Goal: Task Accomplishment & Management: Use online tool/utility

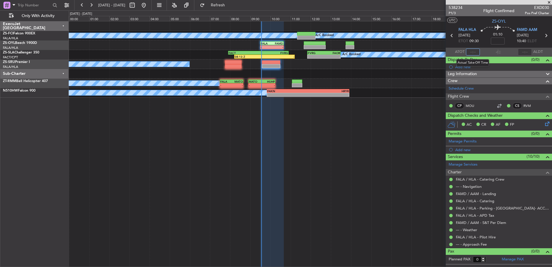
click at [475, 52] on input "text" at bounding box center [473, 52] width 14 height 7
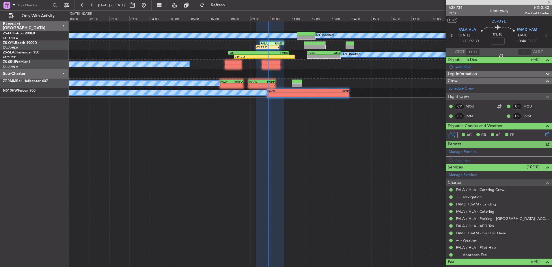
type input "09:17"
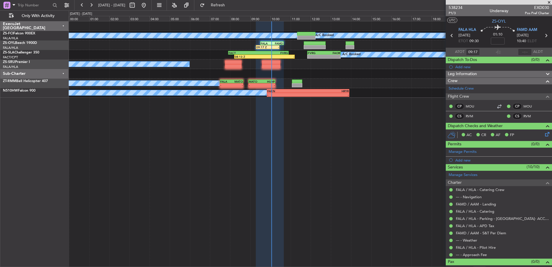
click at [549, 2] on span at bounding box center [549, 2] width 6 height 5
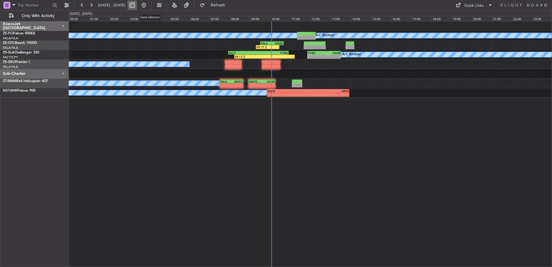
click at [137, 6] on button at bounding box center [132, 5] width 9 height 9
select select "10"
select select "2025"
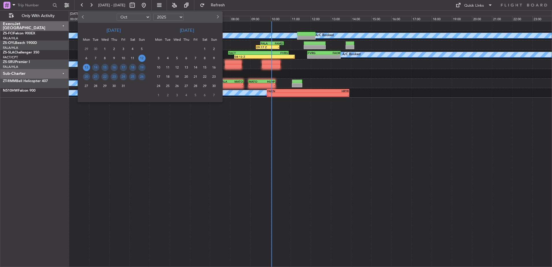
click at [88, 68] on span "13" at bounding box center [86, 67] width 7 height 7
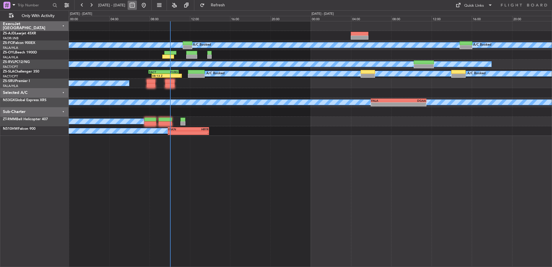
click at [137, 5] on button at bounding box center [132, 5] width 9 height 9
select select "10"
select select "2025"
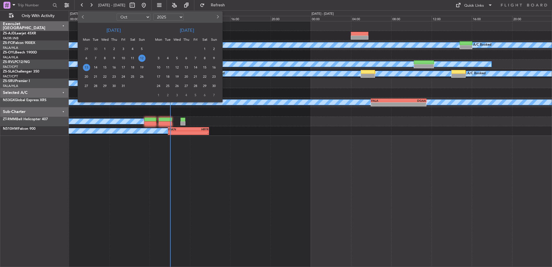
click at [87, 66] on span "13" at bounding box center [86, 67] width 7 height 7
click at [86, 66] on span "13" at bounding box center [86, 67] width 7 height 7
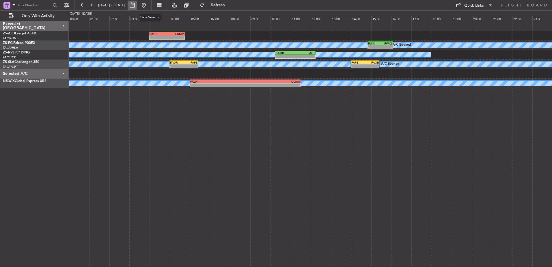
click at [137, 5] on button at bounding box center [132, 5] width 9 height 9
select select "10"
select select "2025"
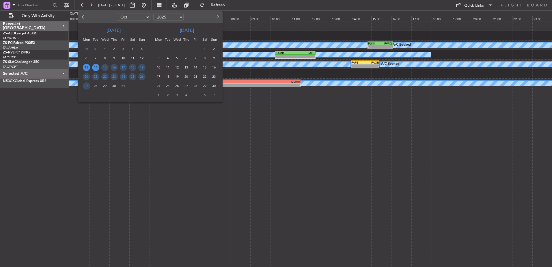
click at [97, 67] on span "14" at bounding box center [95, 67] width 7 height 7
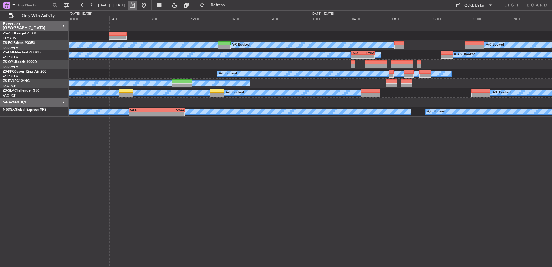
click at [137, 5] on button at bounding box center [132, 5] width 9 height 9
select select "10"
select select "2025"
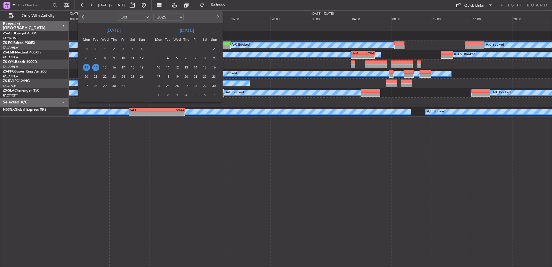
click at [98, 67] on span "14" at bounding box center [95, 67] width 7 height 7
click at [97, 68] on span "14" at bounding box center [95, 67] width 7 height 7
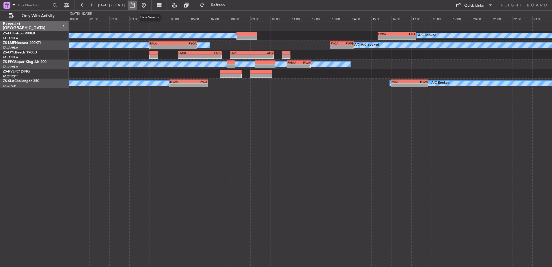
click at [137, 6] on button at bounding box center [132, 5] width 9 height 9
select select "10"
select select "2025"
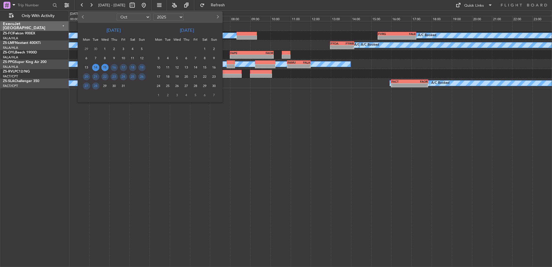
click at [104, 67] on span "15" at bounding box center [104, 67] width 7 height 7
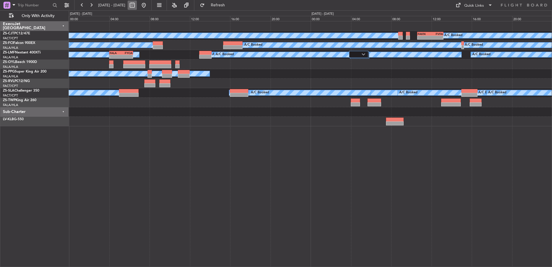
click at [137, 6] on button at bounding box center [132, 5] width 9 height 9
select select "10"
select select "2025"
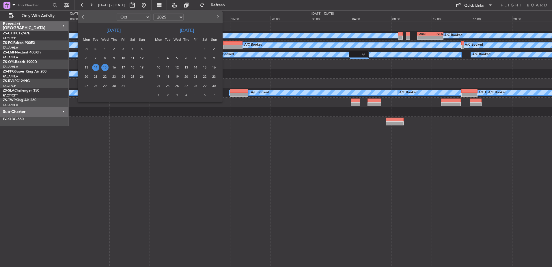
click at [106, 67] on span "15" at bounding box center [104, 67] width 7 height 7
click at [105, 67] on span "15" at bounding box center [104, 67] width 7 height 7
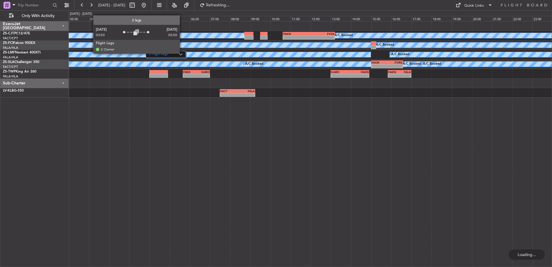
click at [182, 53] on img at bounding box center [180, 54] width 3 height 2
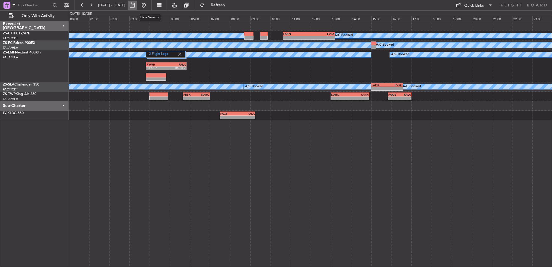
click at [137, 4] on button at bounding box center [132, 5] width 9 height 9
select select "10"
select select "2025"
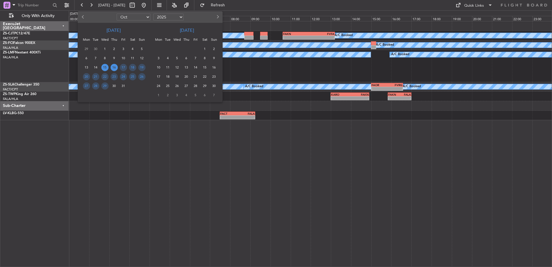
click at [114, 67] on span "16" at bounding box center [114, 67] width 7 height 7
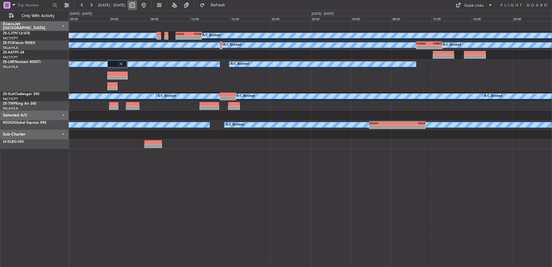
click at [137, 6] on button at bounding box center [132, 5] width 9 height 9
select select "10"
select select "2025"
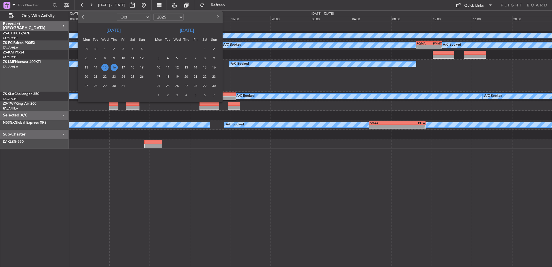
click at [116, 66] on span "16" at bounding box center [114, 67] width 7 height 7
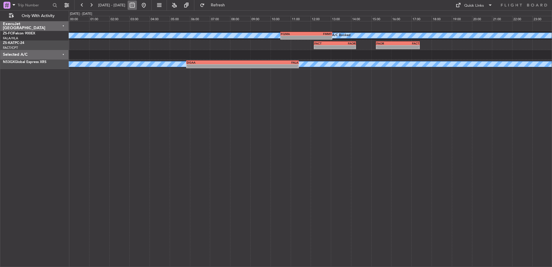
click at [137, 3] on button at bounding box center [132, 5] width 9 height 9
select select "10"
select select "2025"
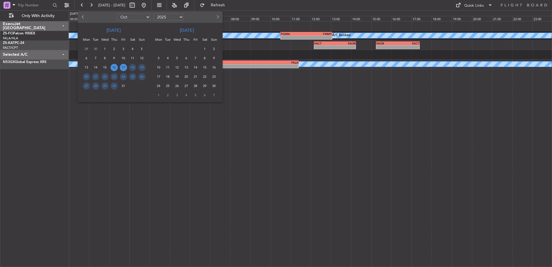
click at [125, 66] on span "17" at bounding box center [123, 67] width 7 height 7
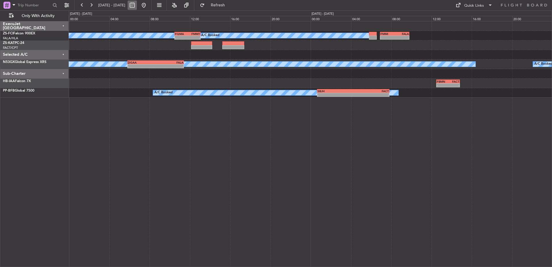
click at [137, 5] on button at bounding box center [132, 5] width 9 height 9
select select "10"
select select "2025"
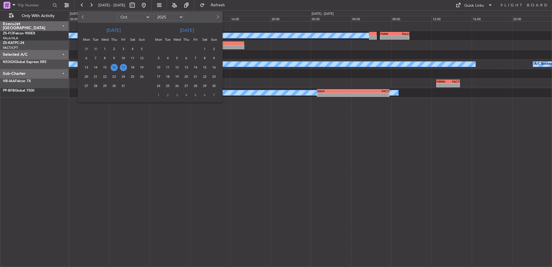
click at [126, 66] on span "17" at bounding box center [123, 67] width 7 height 7
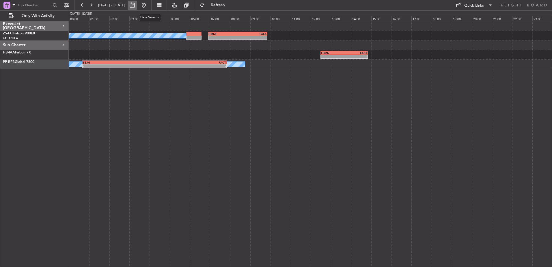
click at [137, 6] on button at bounding box center [132, 5] width 9 height 9
select select "10"
select select "2025"
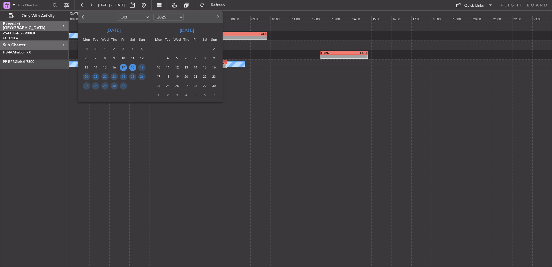
click at [134, 68] on span "18" at bounding box center [132, 67] width 7 height 7
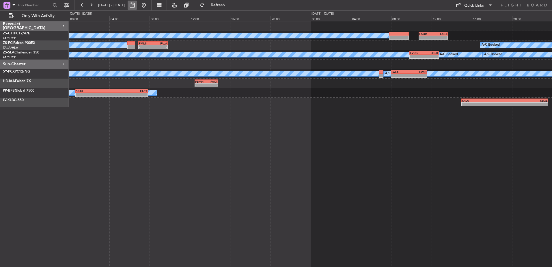
click at [137, 7] on button at bounding box center [132, 5] width 9 height 9
select select "10"
select select "2025"
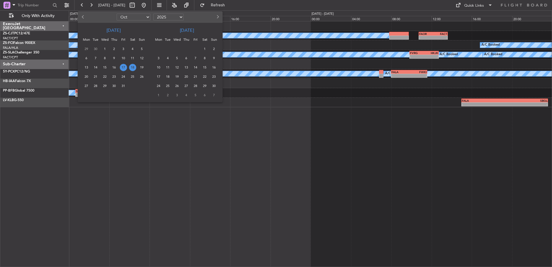
click at [133, 67] on span "18" at bounding box center [132, 67] width 7 height 7
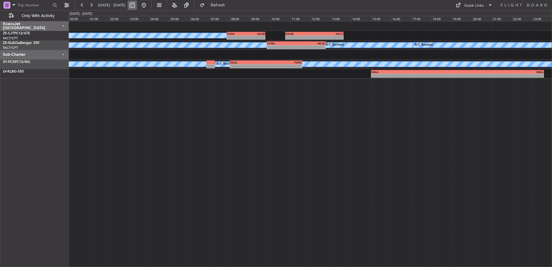
click at [137, 6] on button at bounding box center [132, 5] width 9 height 9
select select "10"
select select "2025"
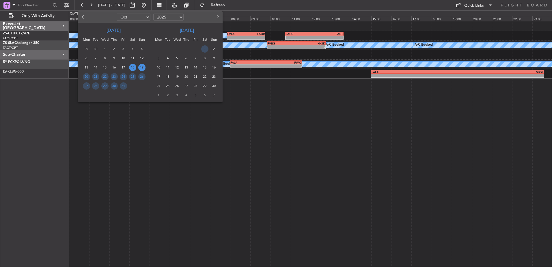
click at [142, 66] on span "19" at bounding box center [141, 67] width 7 height 7
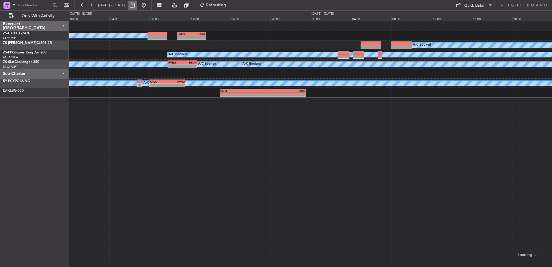
click at [137, 5] on button at bounding box center [132, 5] width 9 height 9
select select "10"
select select "2025"
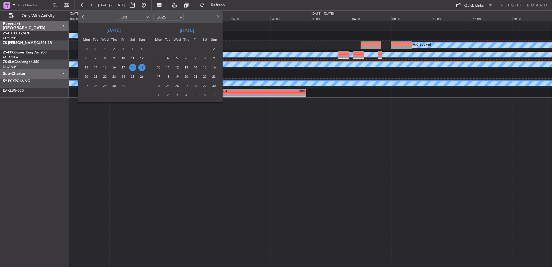
click at [142, 66] on span "19" at bounding box center [141, 67] width 7 height 7
click at [142, 67] on span "19" at bounding box center [141, 67] width 7 height 7
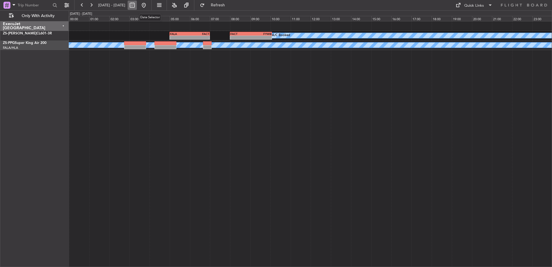
click at [137, 6] on button at bounding box center [132, 5] width 9 height 9
select select "10"
select select "2025"
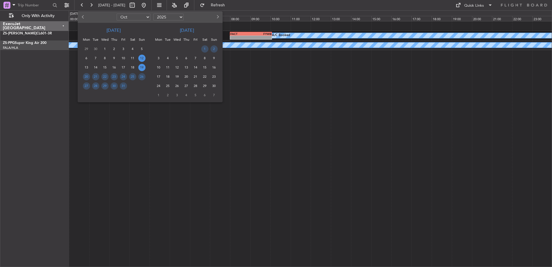
click at [143, 58] on span "12" at bounding box center [141, 58] width 7 height 7
click at [141, 58] on span "12" at bounding box center [141, 58] width 7 height 7
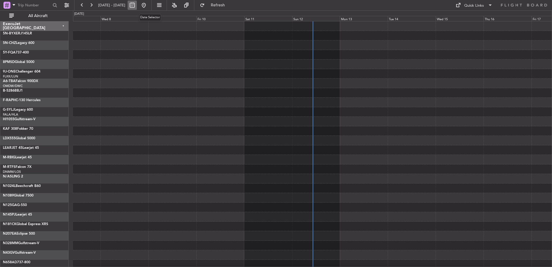
click at [137, 5] on button at bounding box center [132, 5] width 9 height 9
select select "10"
select select "2025"
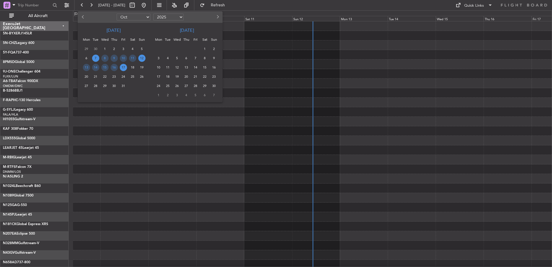
click at [139, 58] on span "12" at bounding box center [141, 58] width 7 height 7
click at [140, 58] on span "12" at bounding box center [141, 58] width 7 height 7
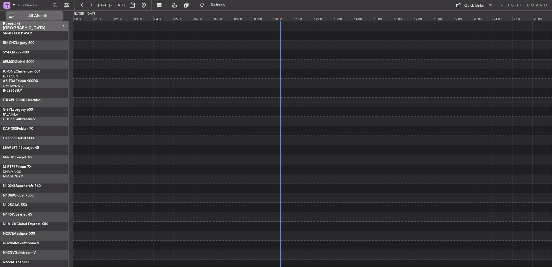
click at [30, 14] on span "All Aircraft" at bounding box center [38, 16] width 46 height 4
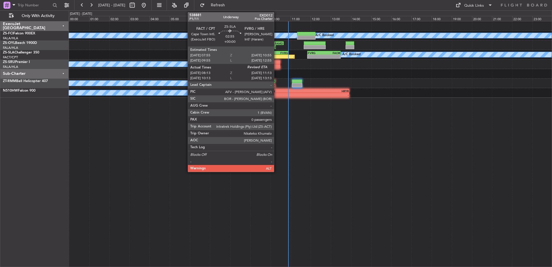
click at [277, 55] on div "-" at bounding box center [280, 56] width 30 height 3
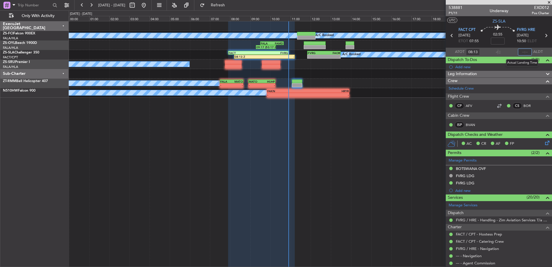
click at [524, 51] on input "text" at bounding box center [525, 52] width 14 height 7
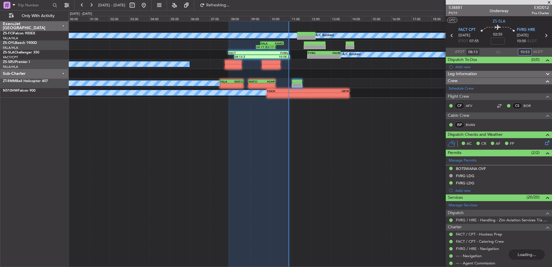
type input "10:53"
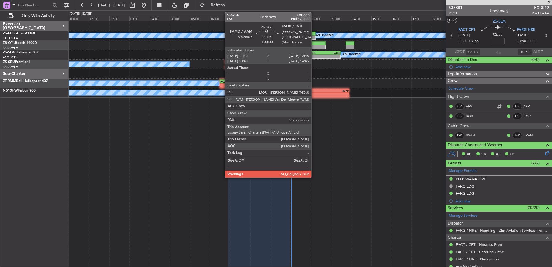
click at [314, 44] on div at bounding box center [315, 43] width 22 height 4
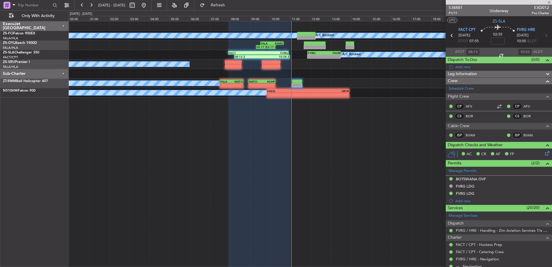
type input "8"
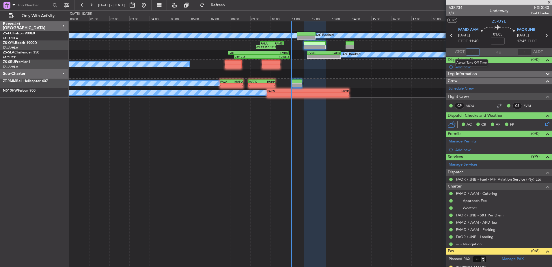
click at [471, 53] on input "text" at bounding box center [473, 52] width 14 height 7
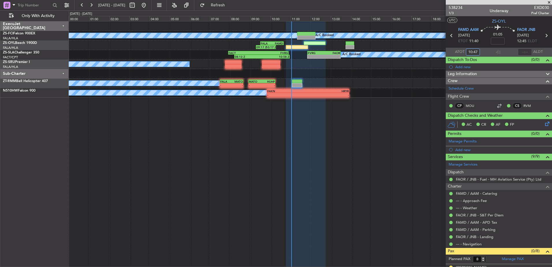
type input "10:47"
click at [425, 5] on div "12 Oct 2025 - 12 Oct 2025 Refresh Quick Links Only With Activity" at bounding box center [276, 5] width 552 height 10
